Goal: Information Seeking & Learning: Learn about a topic

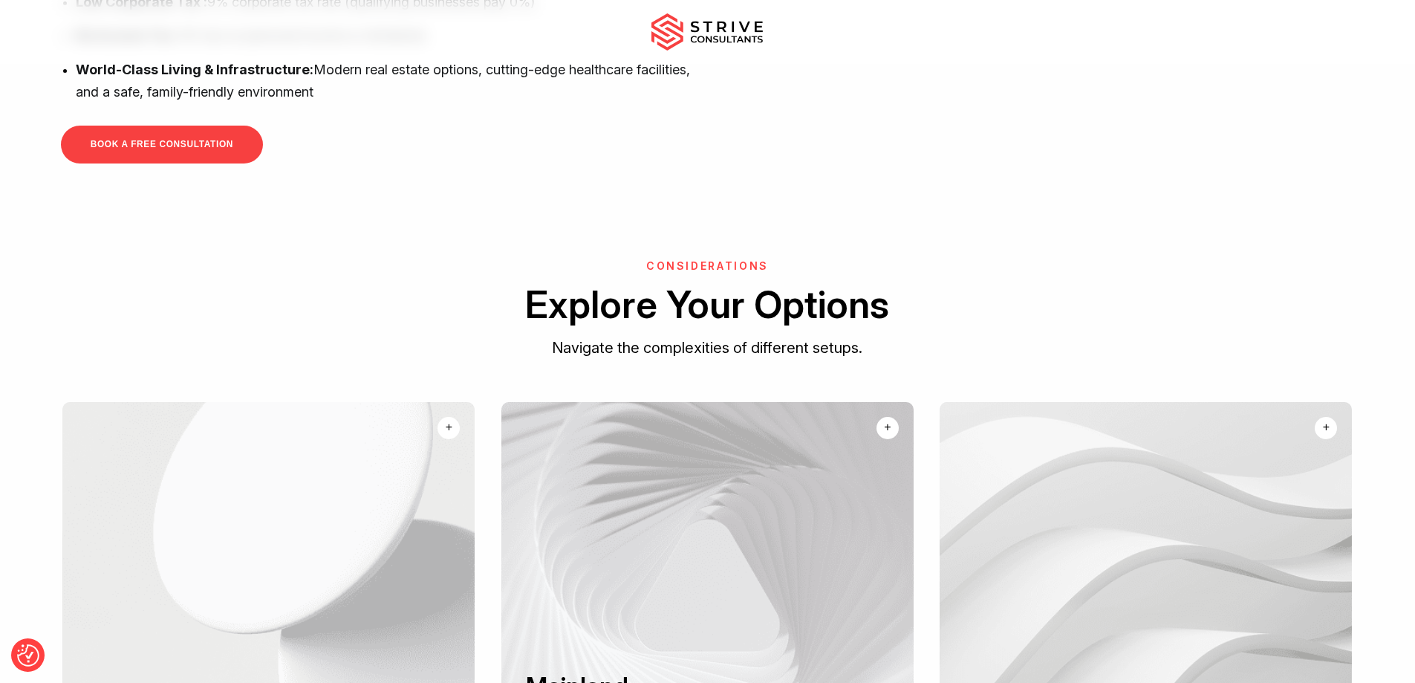
scroll to position [1101, 0]
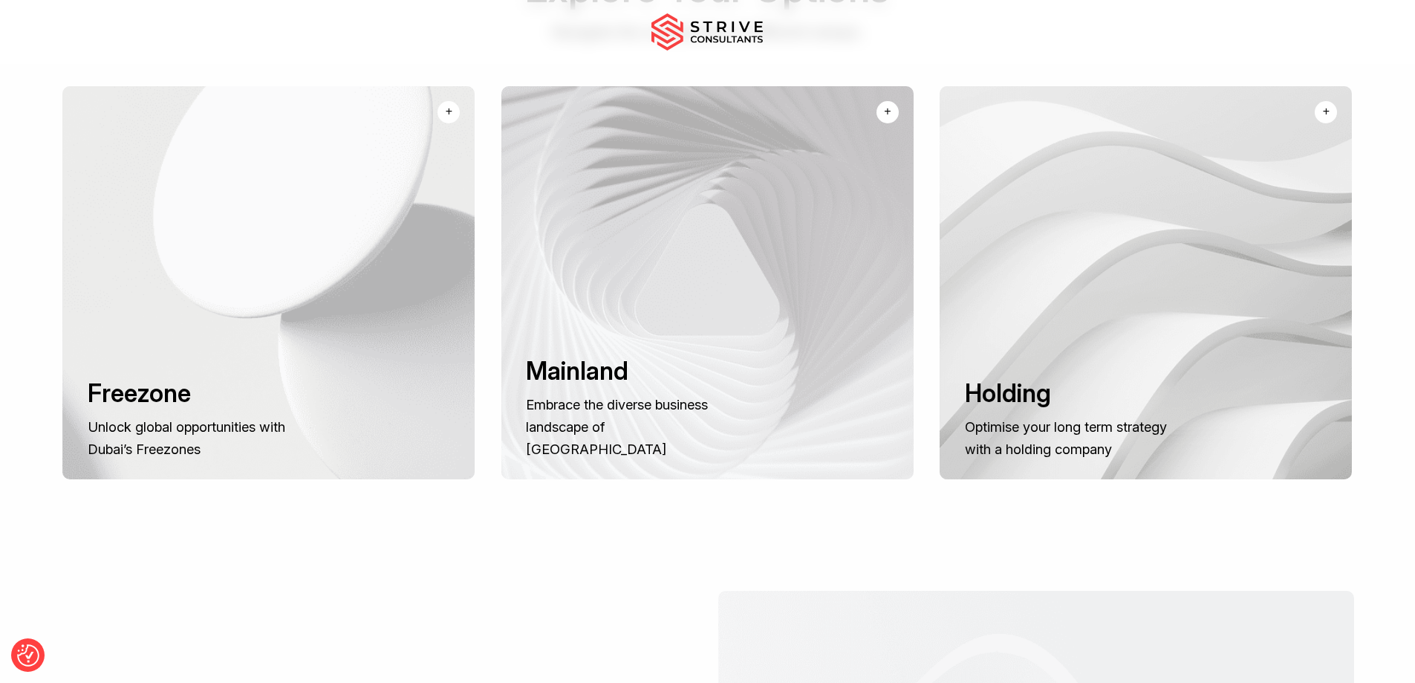
click at [341, 295] on div at bounding box center [268, 282] width 412 height 393
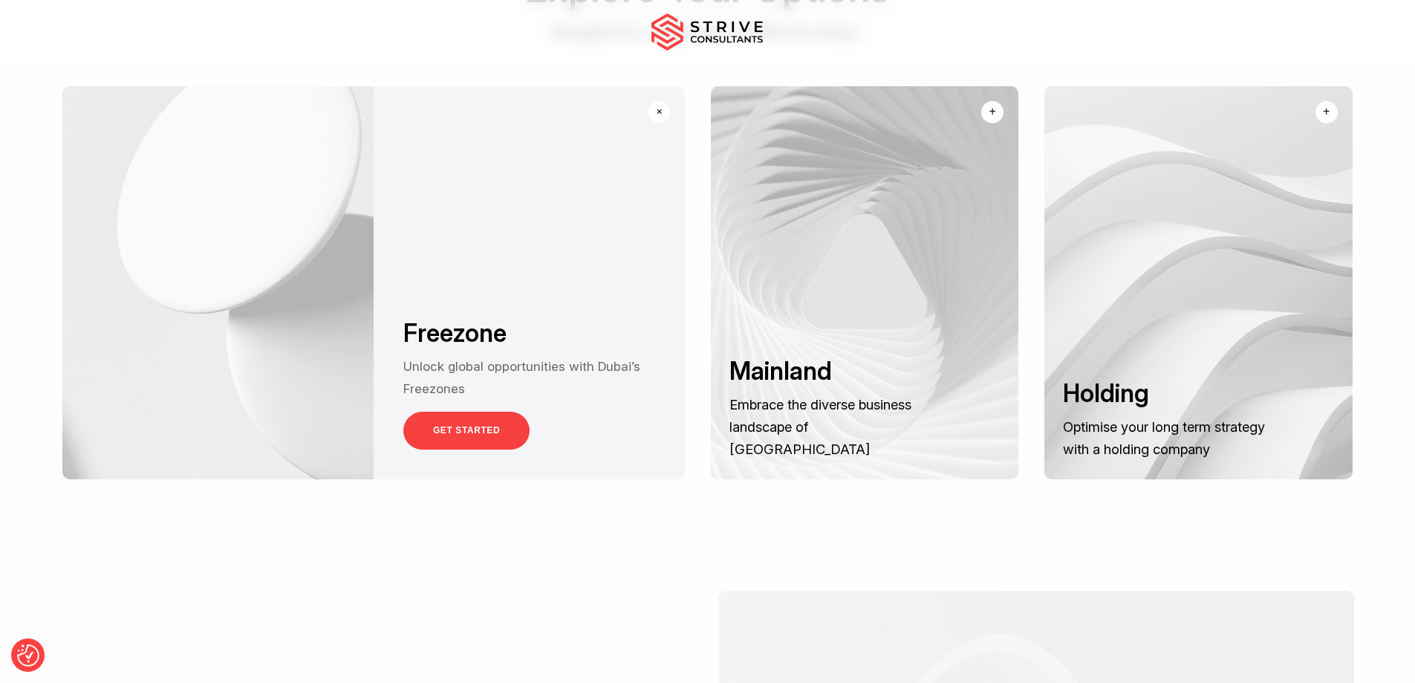
click at [476, 416] on link "GET STARTED" at bounding box center [466, 431] width 126 height 38
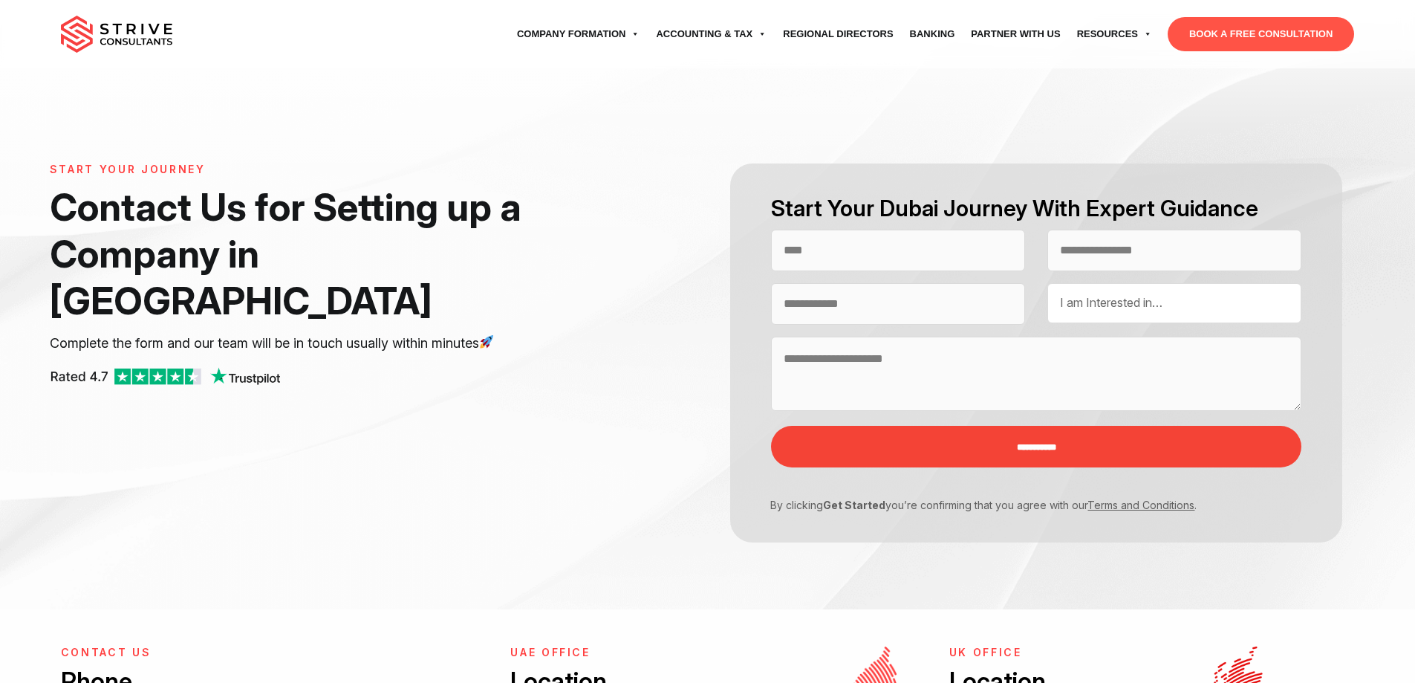
select select "Contact form"
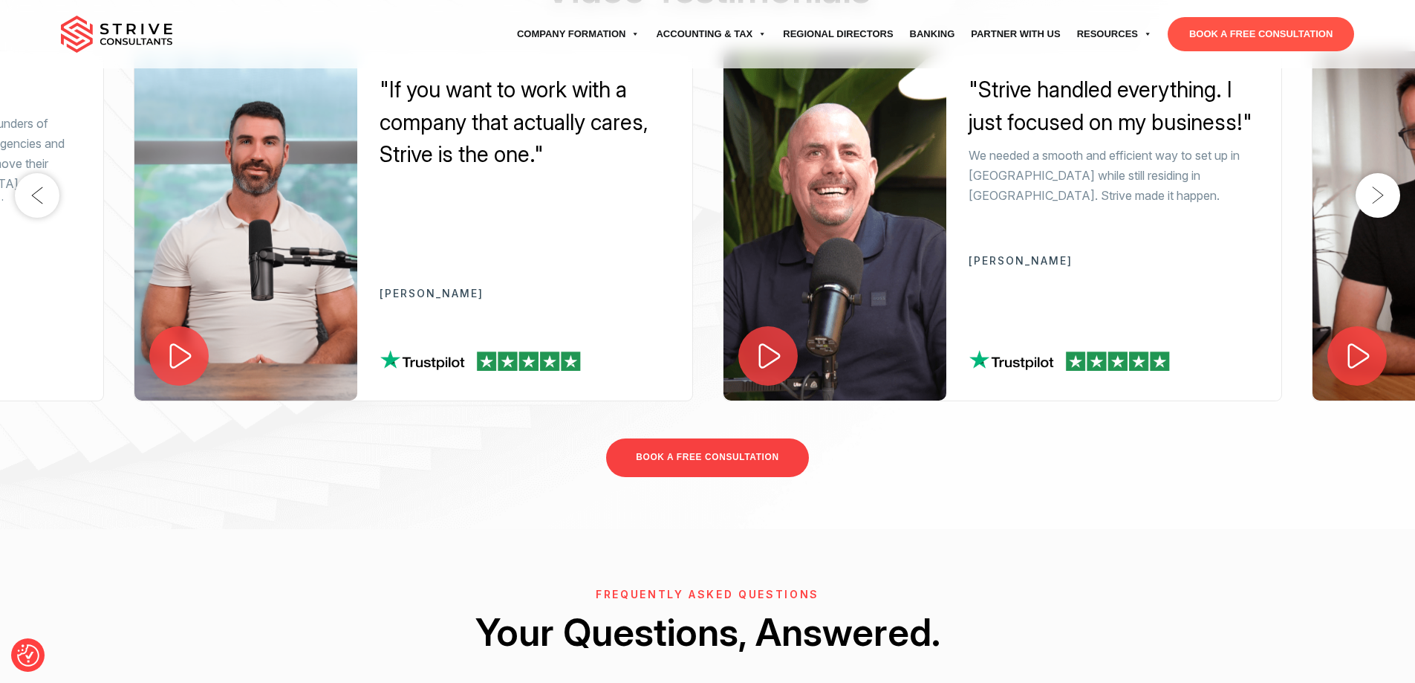
scroll to position [1337, 0]
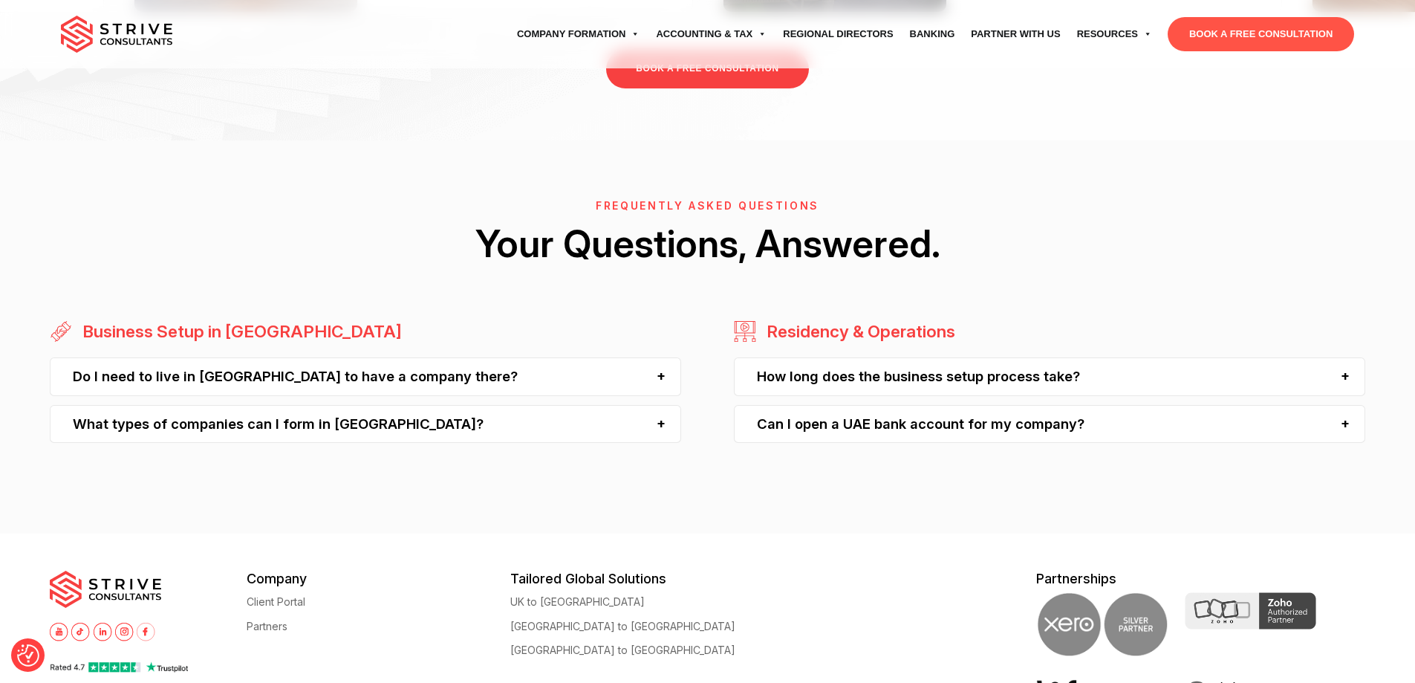
click at [508, 403] on div "Do I need to live in Dubai to have a company there? No, you do not need to live…" at bounding box center [365, 399] width 631 height 85
click at [501, 366] on div "Do I need to live in Dubai to have a company there?" at bounding box center [365, 376] width 631 height 38
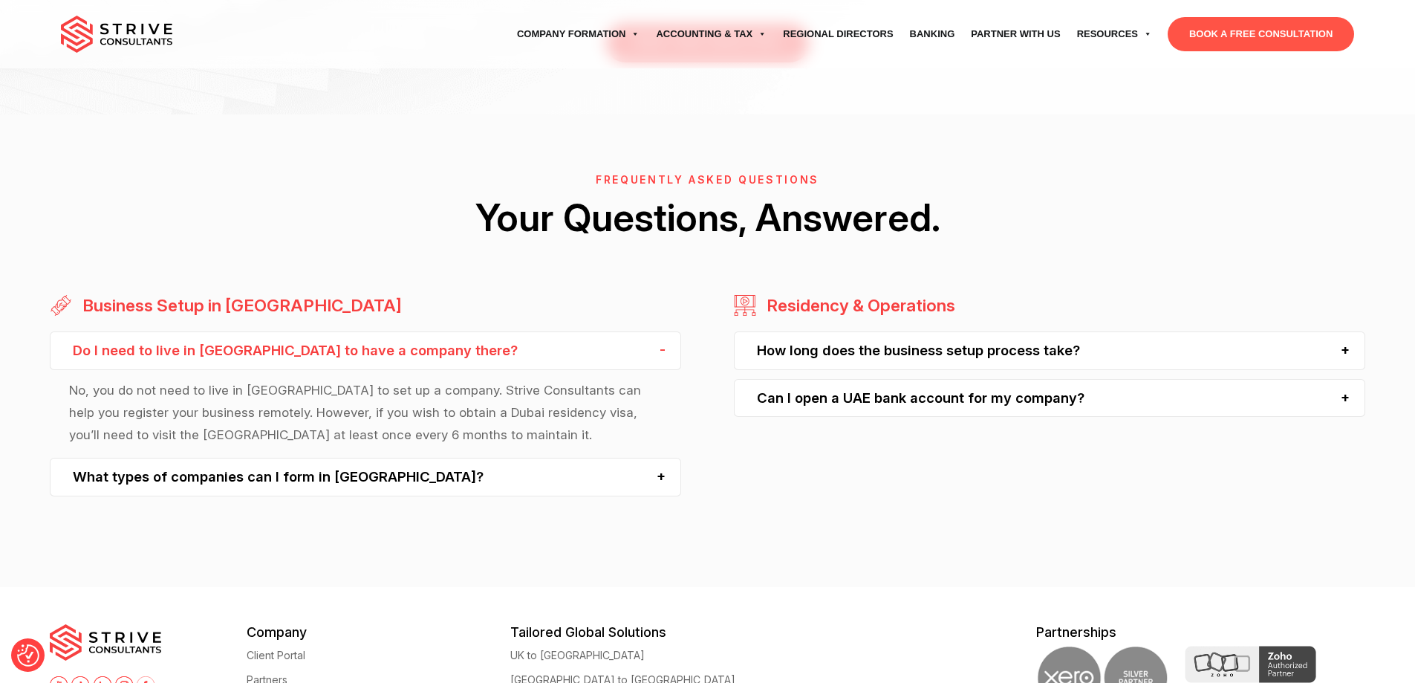
scroll to position [1175, 0]
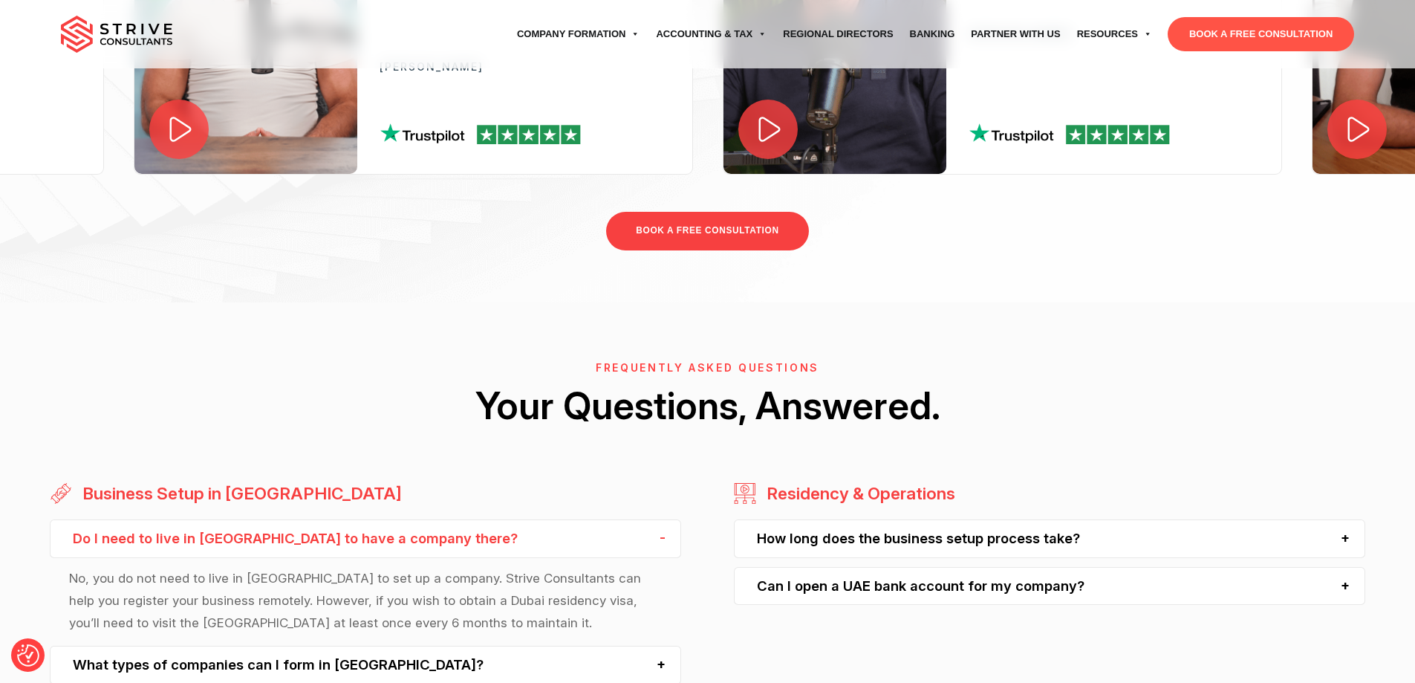
click at [1350, 541] on div "How long does the business setup process take?" at bounding box center [1049, 538] width 631 height 38
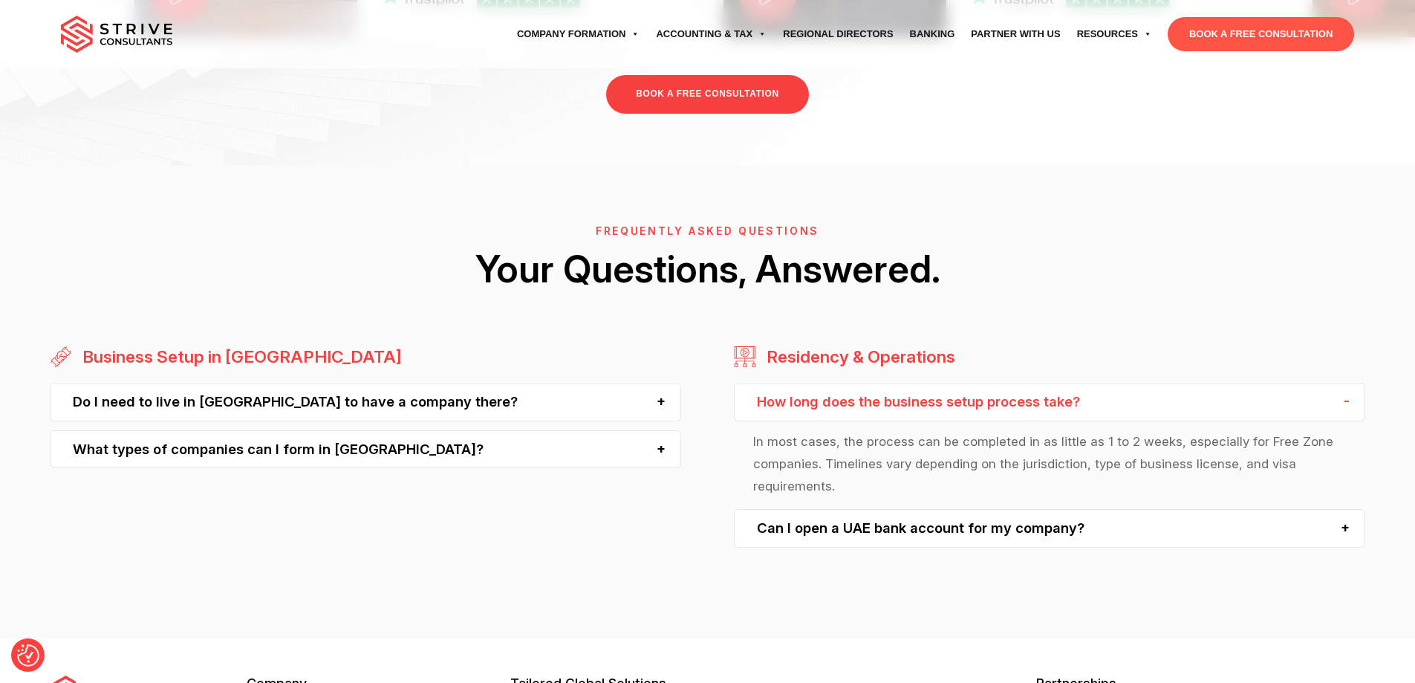
scroll to position [1398, 0]
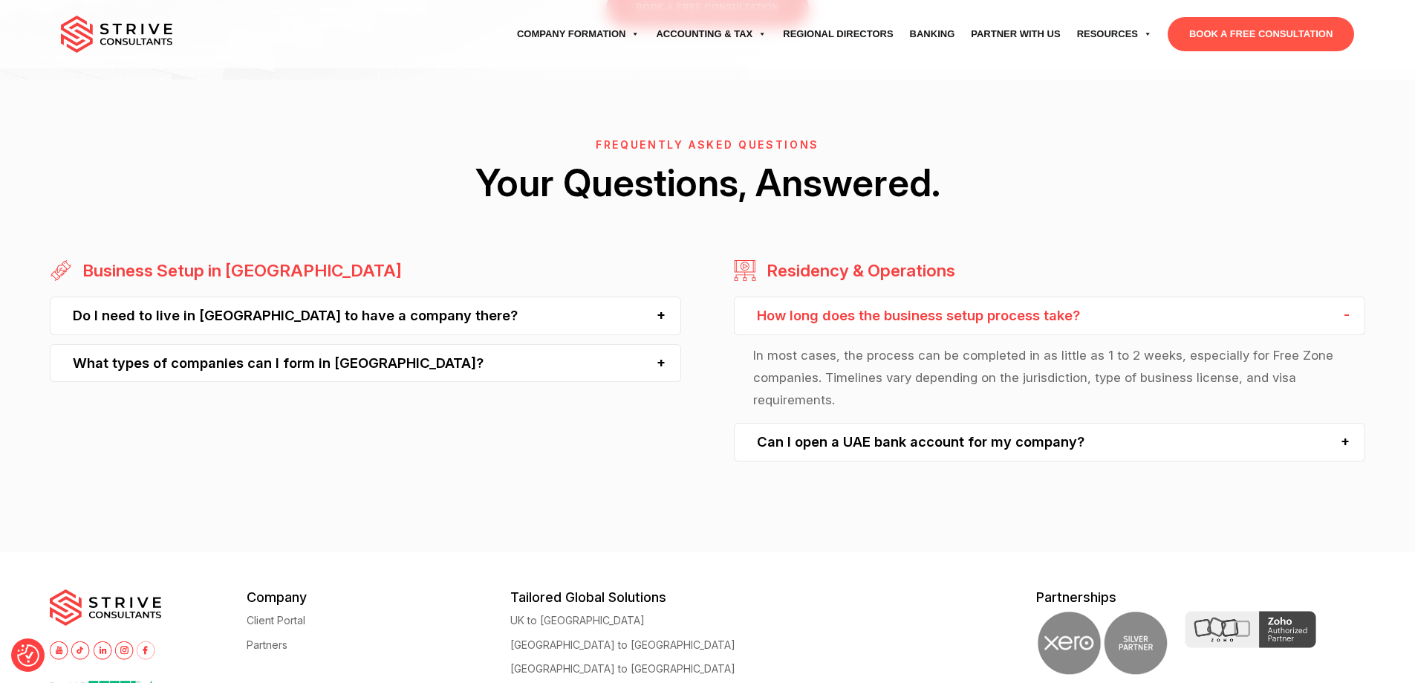
click at [1345, 432] on div "Can I open a UAE bank account for my company?" at bounding box center [1049, 442] width 631 height 38
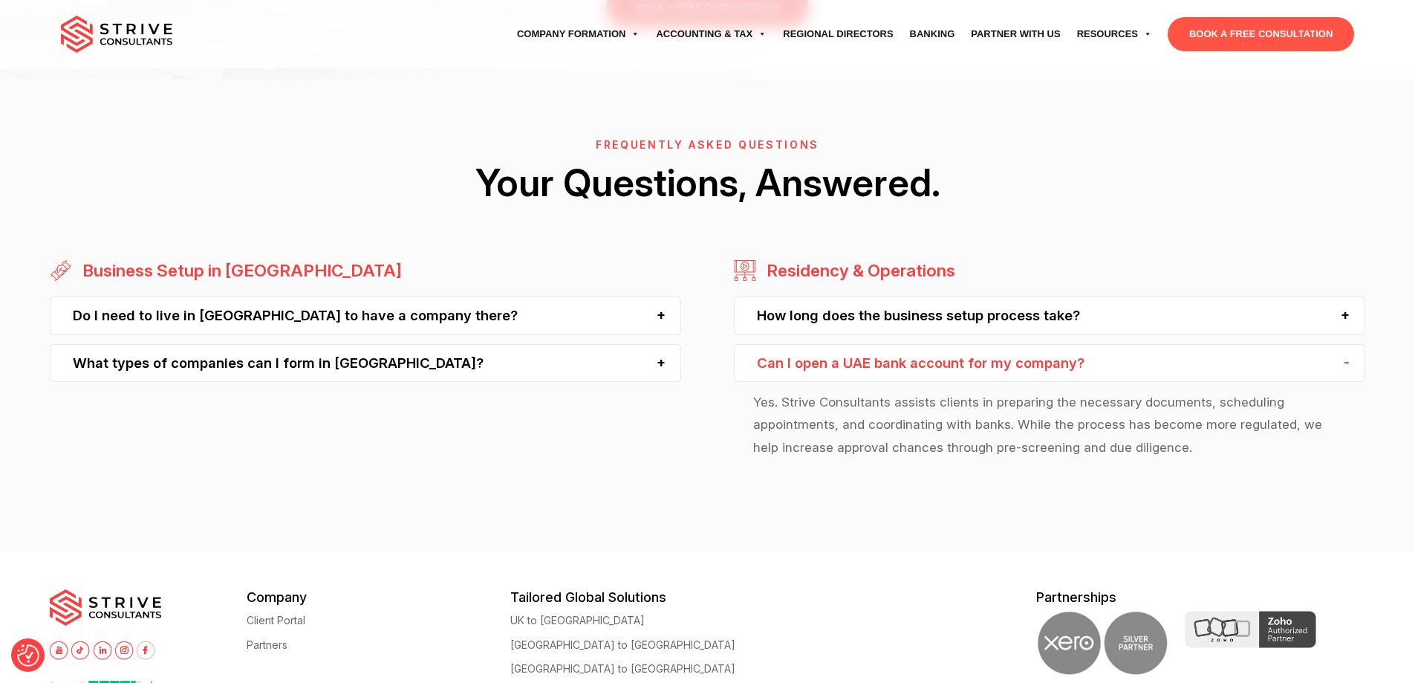
click at [598, 364] on div "What types of companies can I form in Dubai?" at bounding box center [365, 363] width 631 height 38
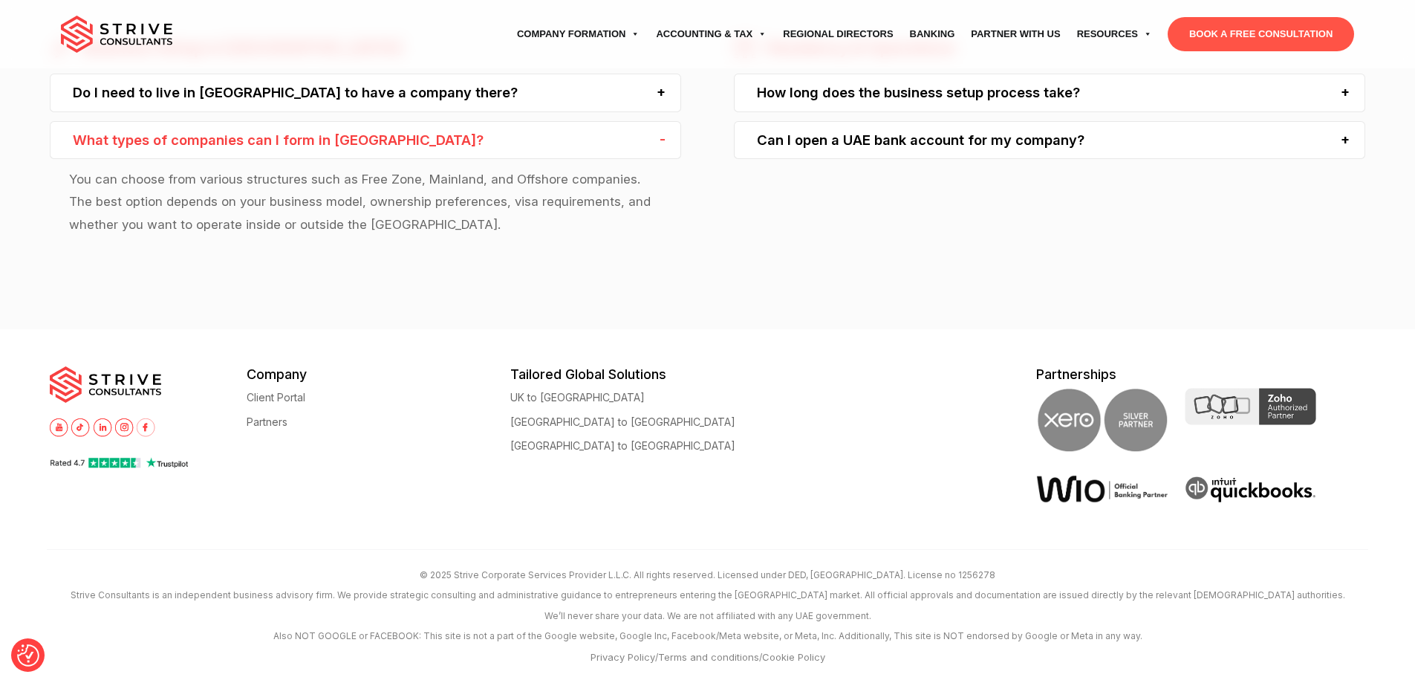
scroll to position [952, 0]
